Goal: Find contact information: Find contact information

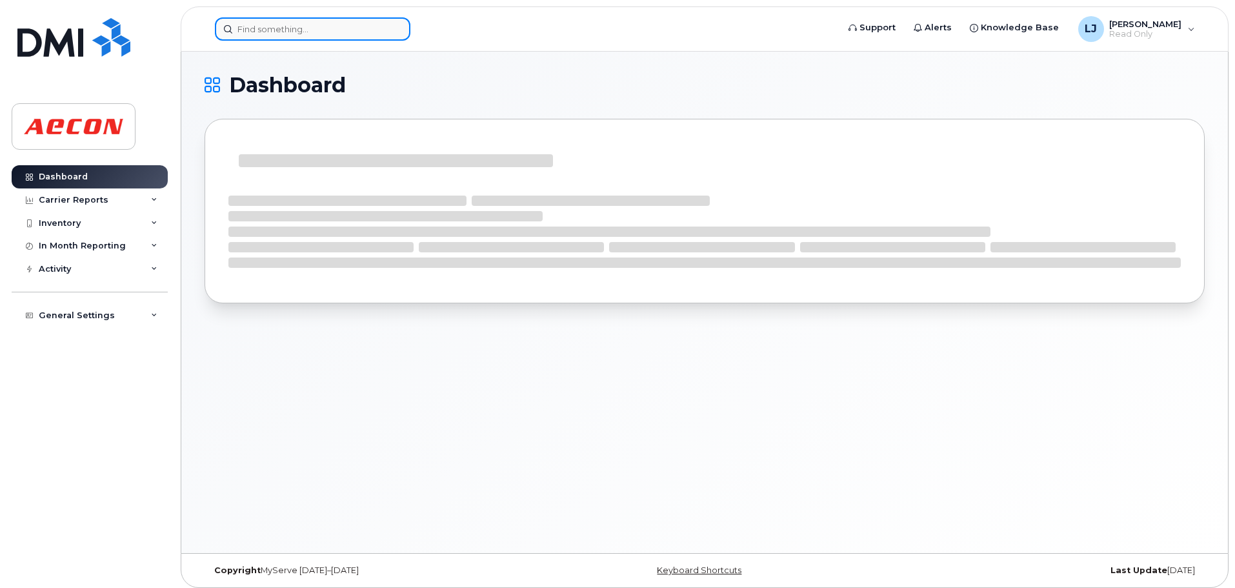
click at [304, 29] on input at bounding box center [313, 28] width 196 height 23
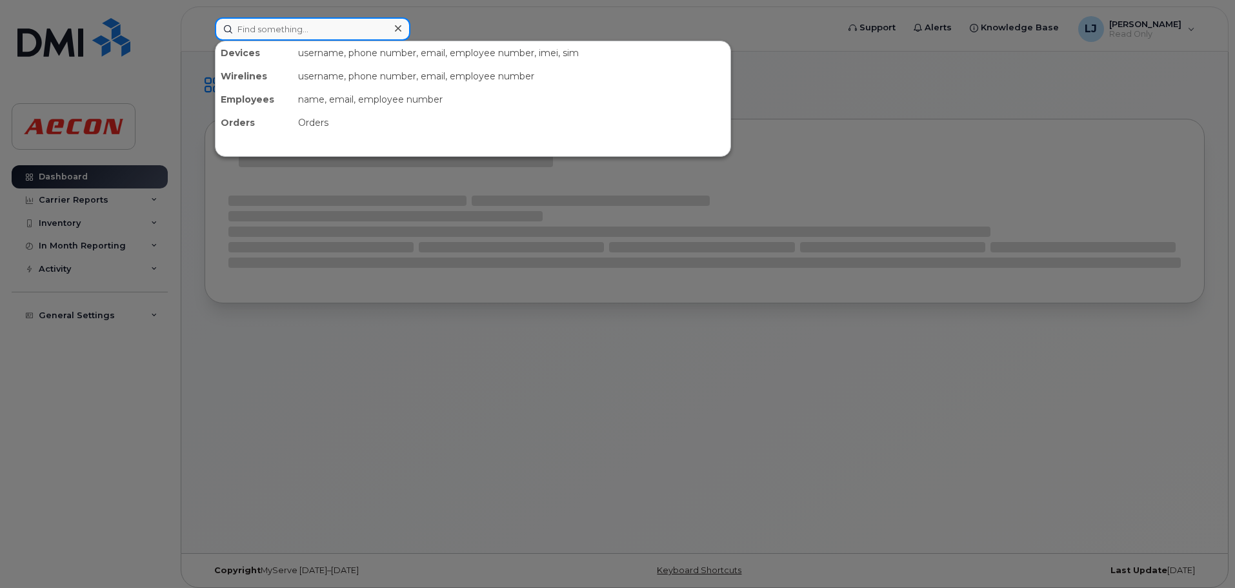
paste input "[PERSON_NAME]"
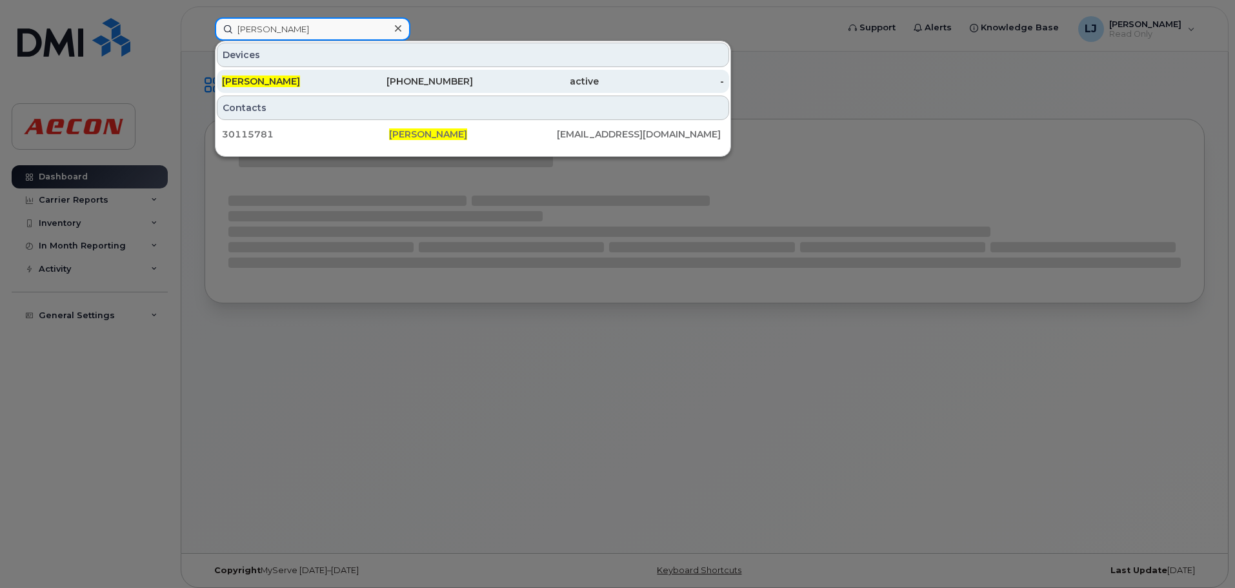
type input "[PERSON_NAME]"
click at [339, 75] on div "[PERSON_NAME]" at bounding box center [285, 81] width 126 height 13
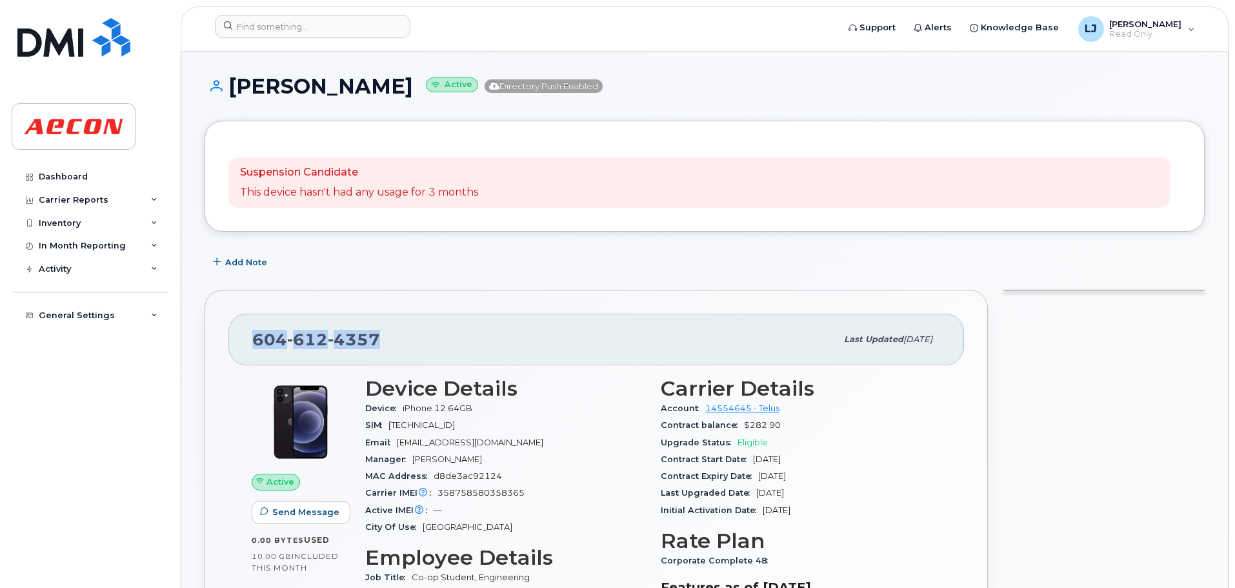
drag, startPoint x: 395, startPoint y: 338, endPoint x: 244, endPoint y: 336, distance: 151.0
click at [244, 336] on div "604 612 4357 Last updated Sep 15, 2025" at bounding box center [596, 340] width 736 height 52
copy span "604 612 4357"
click at [432, 356] on div "604 612 4357 Last updated Sep 15, 2025" at bounding box center [596, 340] width 736 height 52
copy span "604 612 4357"
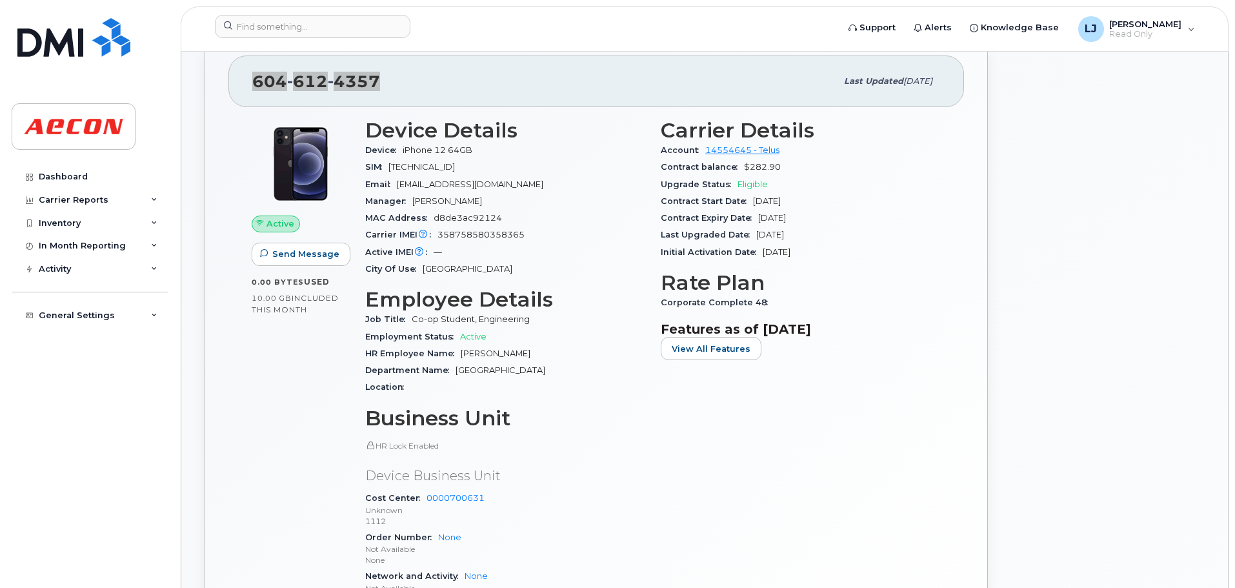
scroll to position [194, 0]
